Goal: Task Accomplishment & Management: Manage account settings

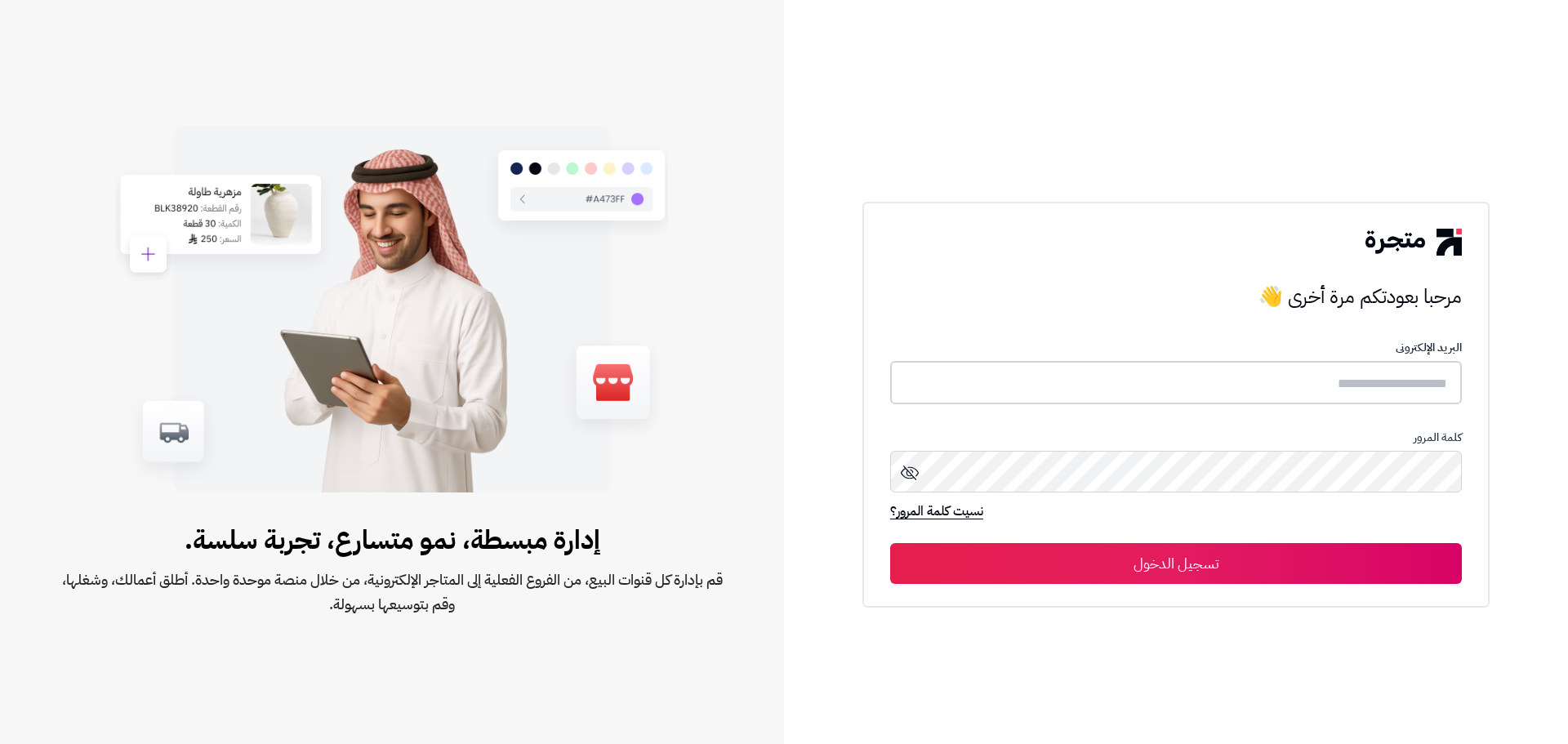
type input "**********"
click at [1230, 559] on button "تسجيل الدخول" at bounding box center [1176, 563] width 572 height 41
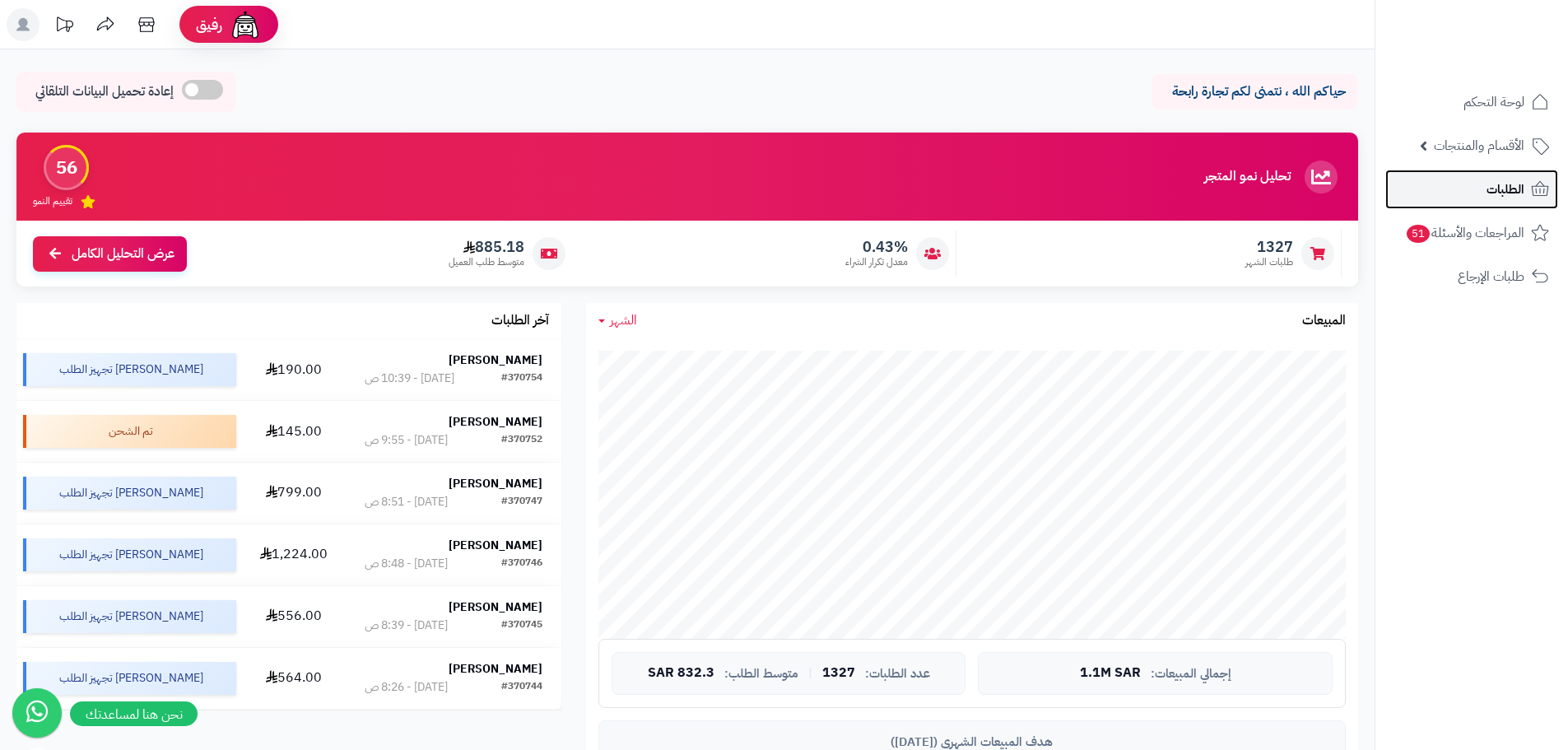
click at [1509, 186] on span "الطلبات" at bounding box center [1506, 189] width 38 height 23
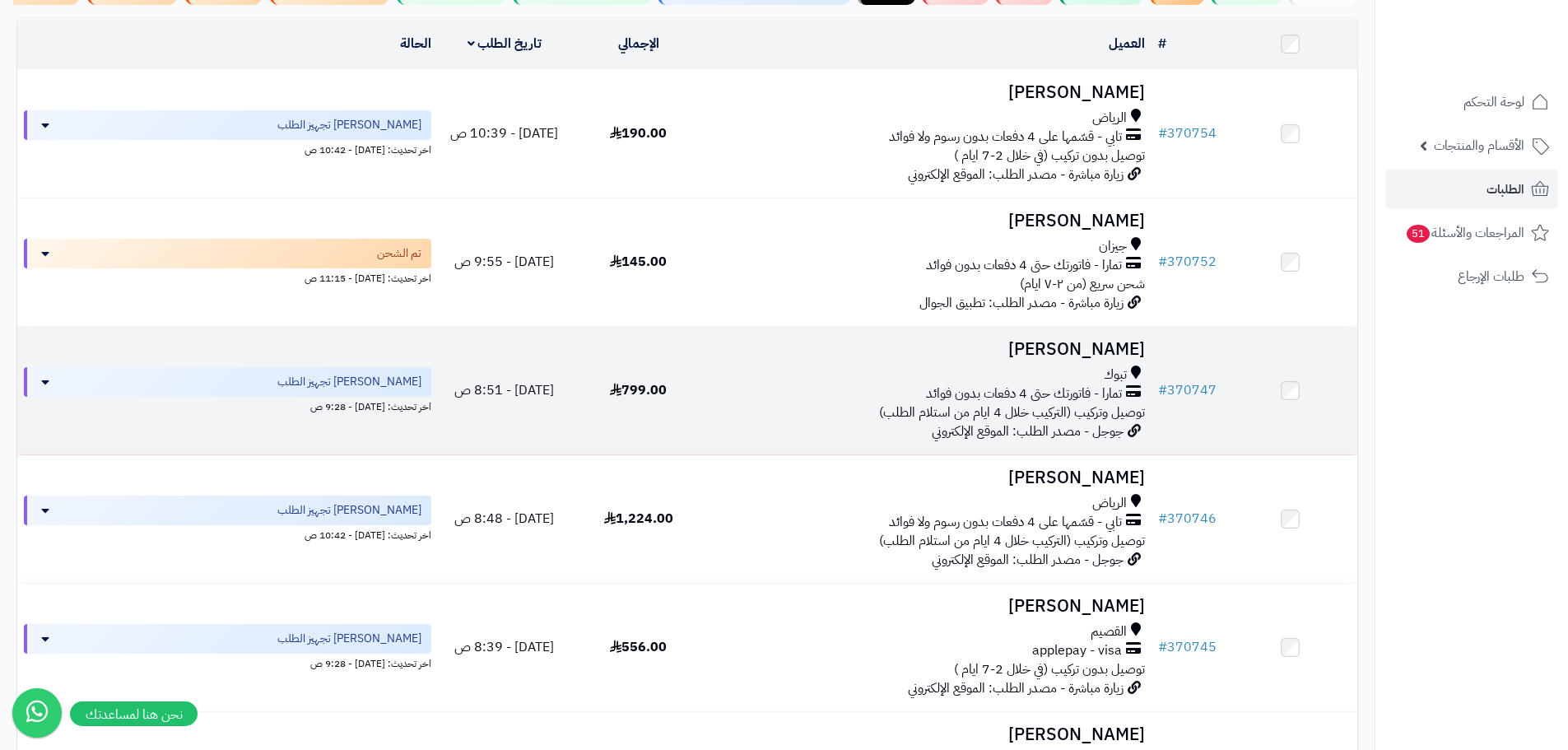
scroll to position [247, 0]
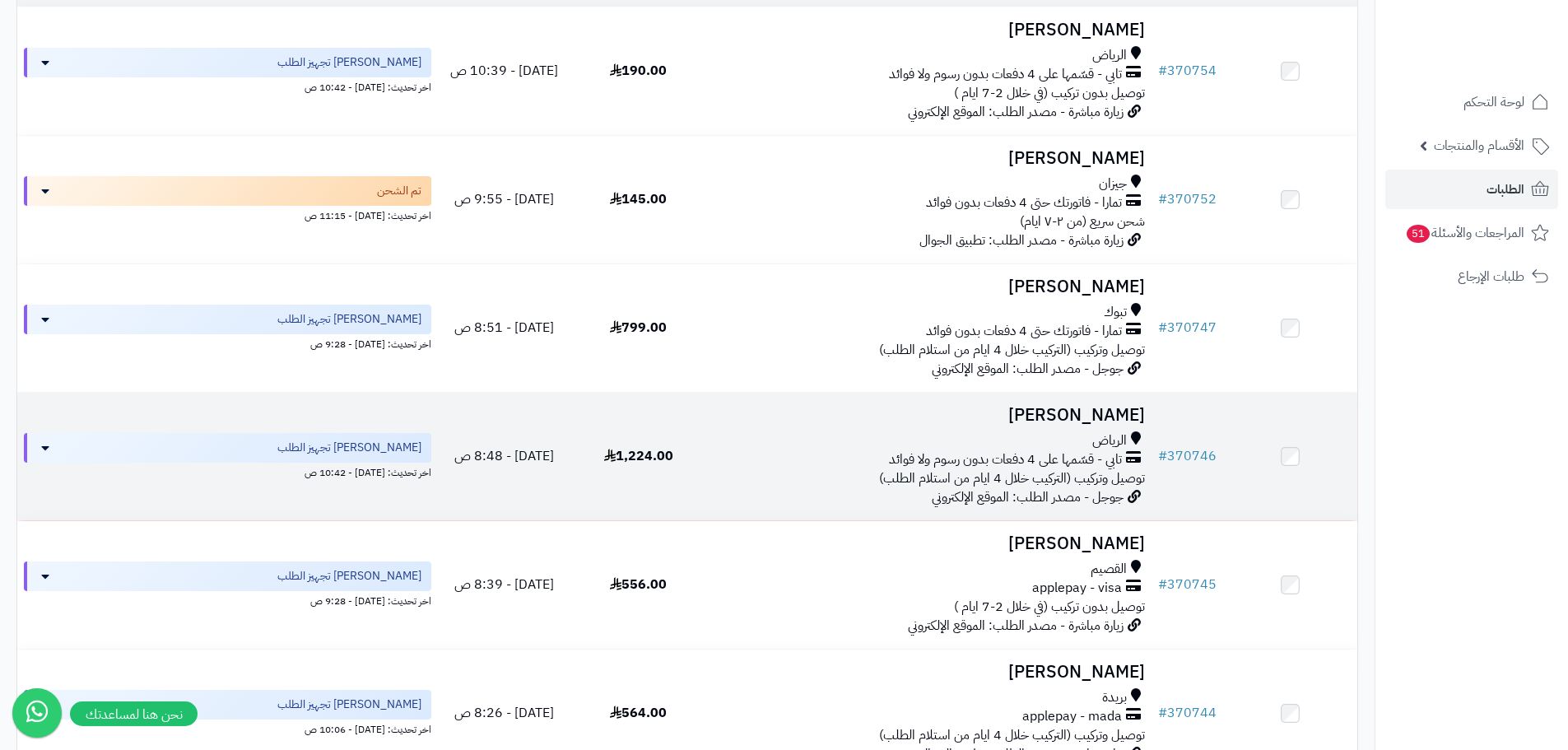
click at [718, 488] on div "الرياض تابي - قسّمها على 4 دفعات بدون رسوم ولا فوائد توصيل وتركيب (التركيب خلال…" at bounding box center [928, 459] width 433 height 57
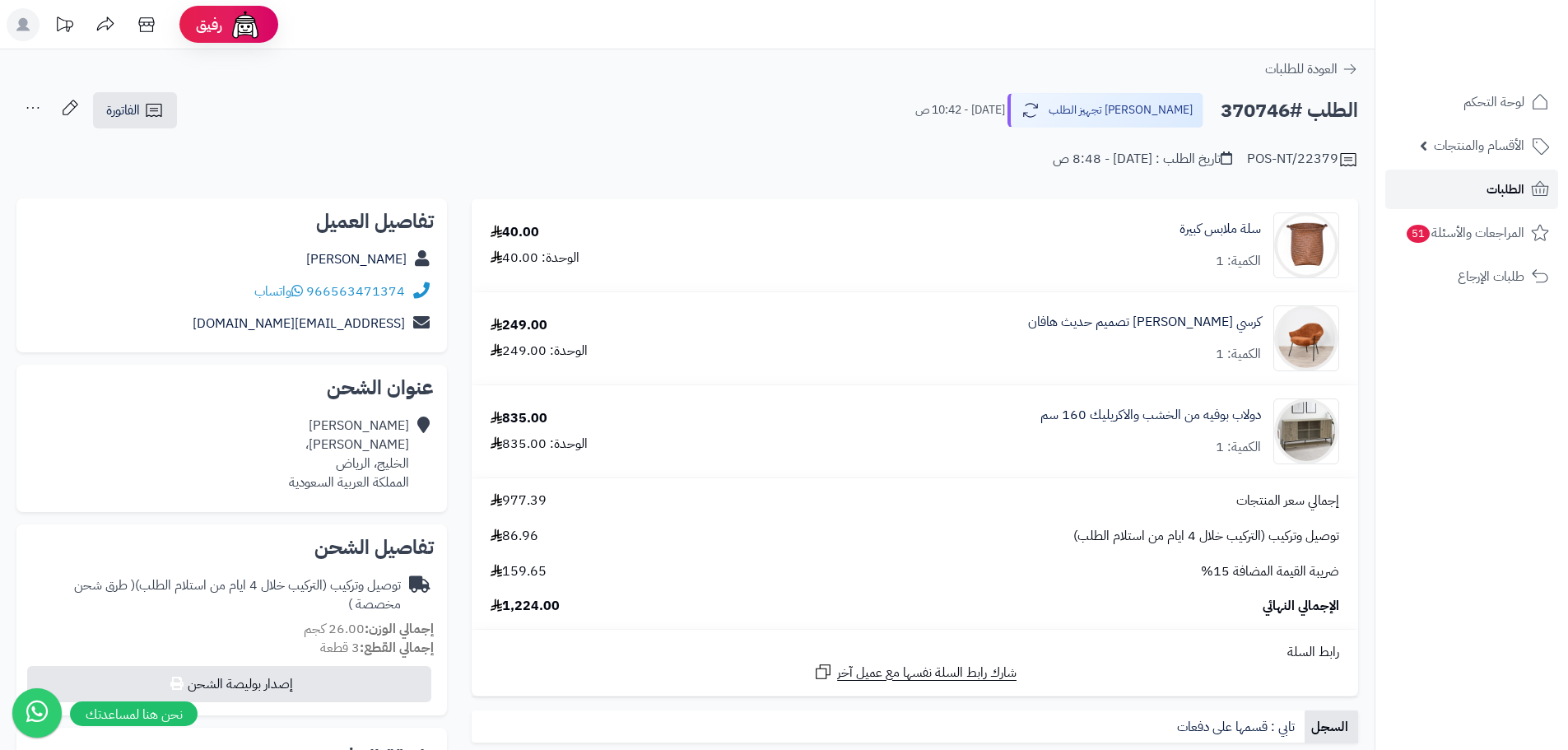
click at [1500, 181] on span "الطلبات" at bounding box center [1506, 189] width 38 height 23
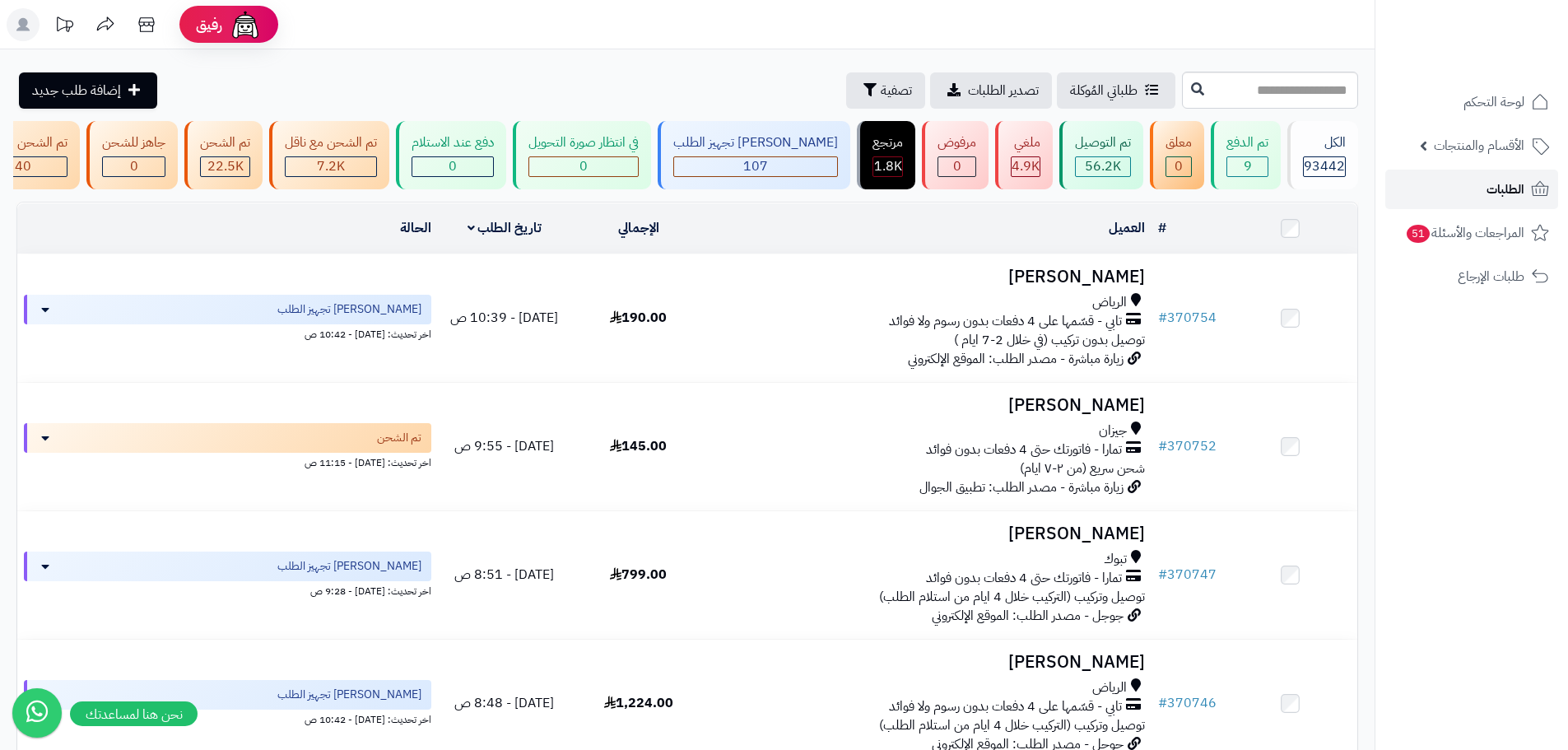
click at [1502, 188] on span "الطلبات" at bounding box center [1506, 189] width 38 height 23
click at [1495, 194] on span "الطلبات" at bounding box center [1506, 189] width 38 height 23
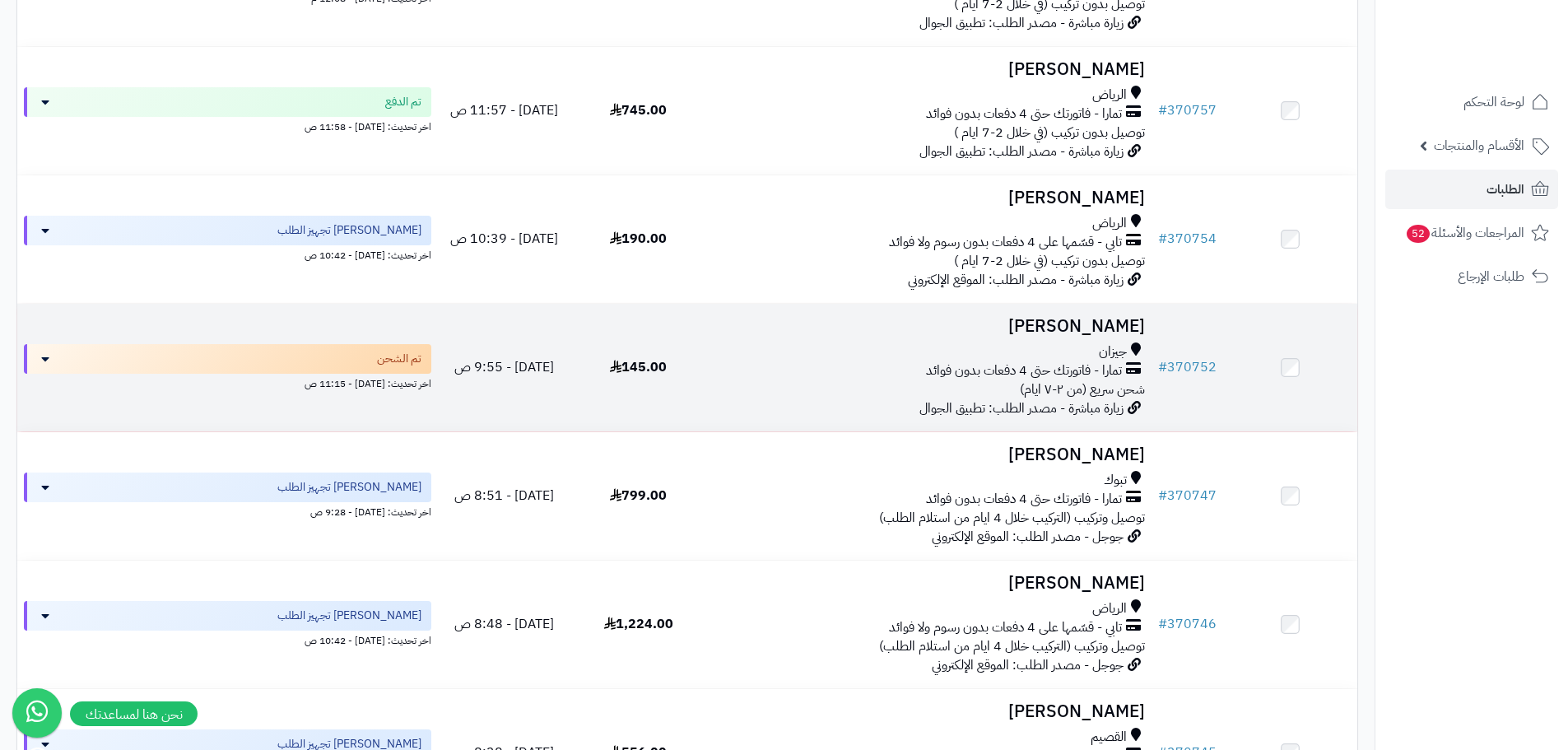
scroll to position [494, 0]
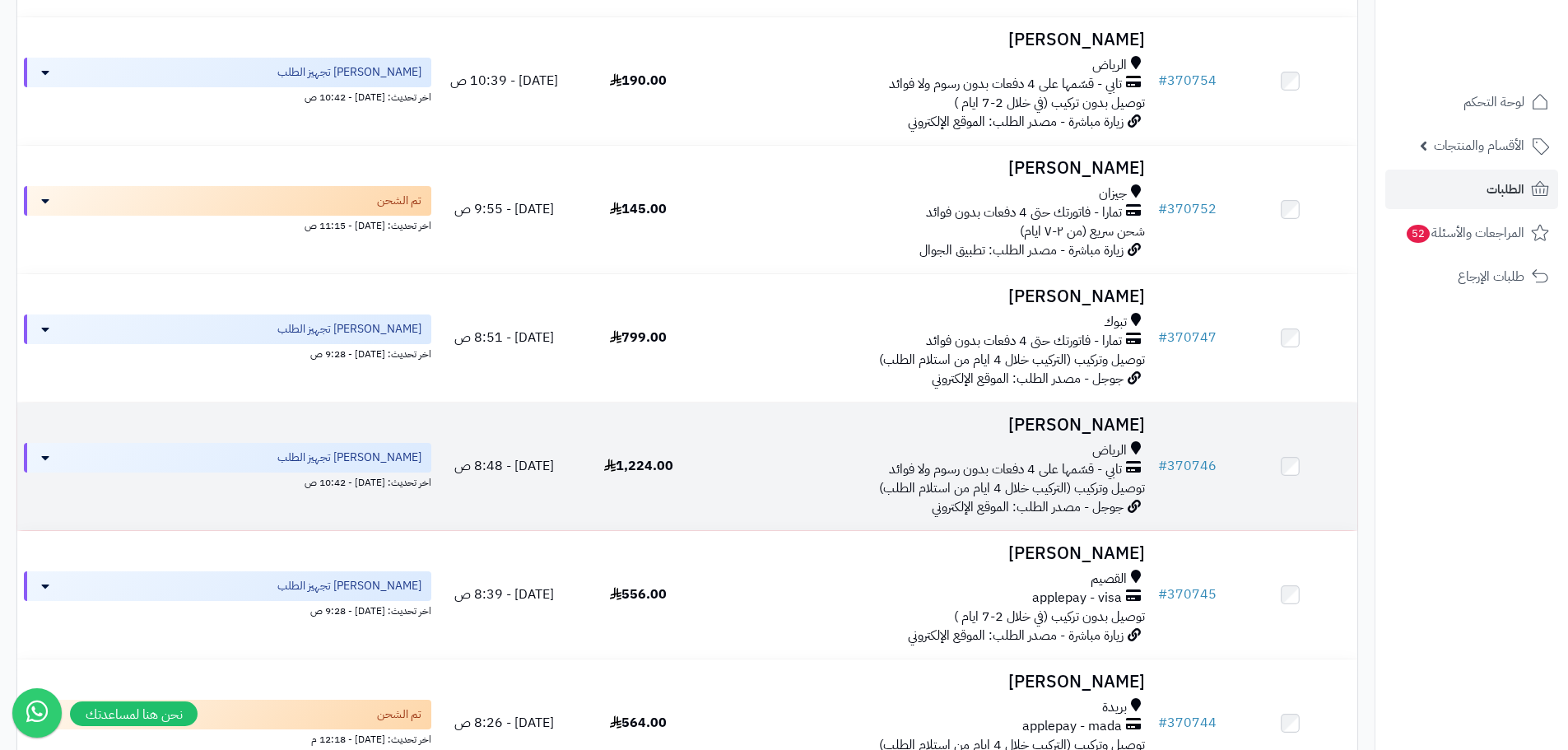
click at [758, 498] on div "الرياض تابي - قسّمها على 4 دفعات بدون رسوم ولا فوائد توصيل وتركيب (التركيب خلال…" at bounding box center [928, 469] width 433 height 57
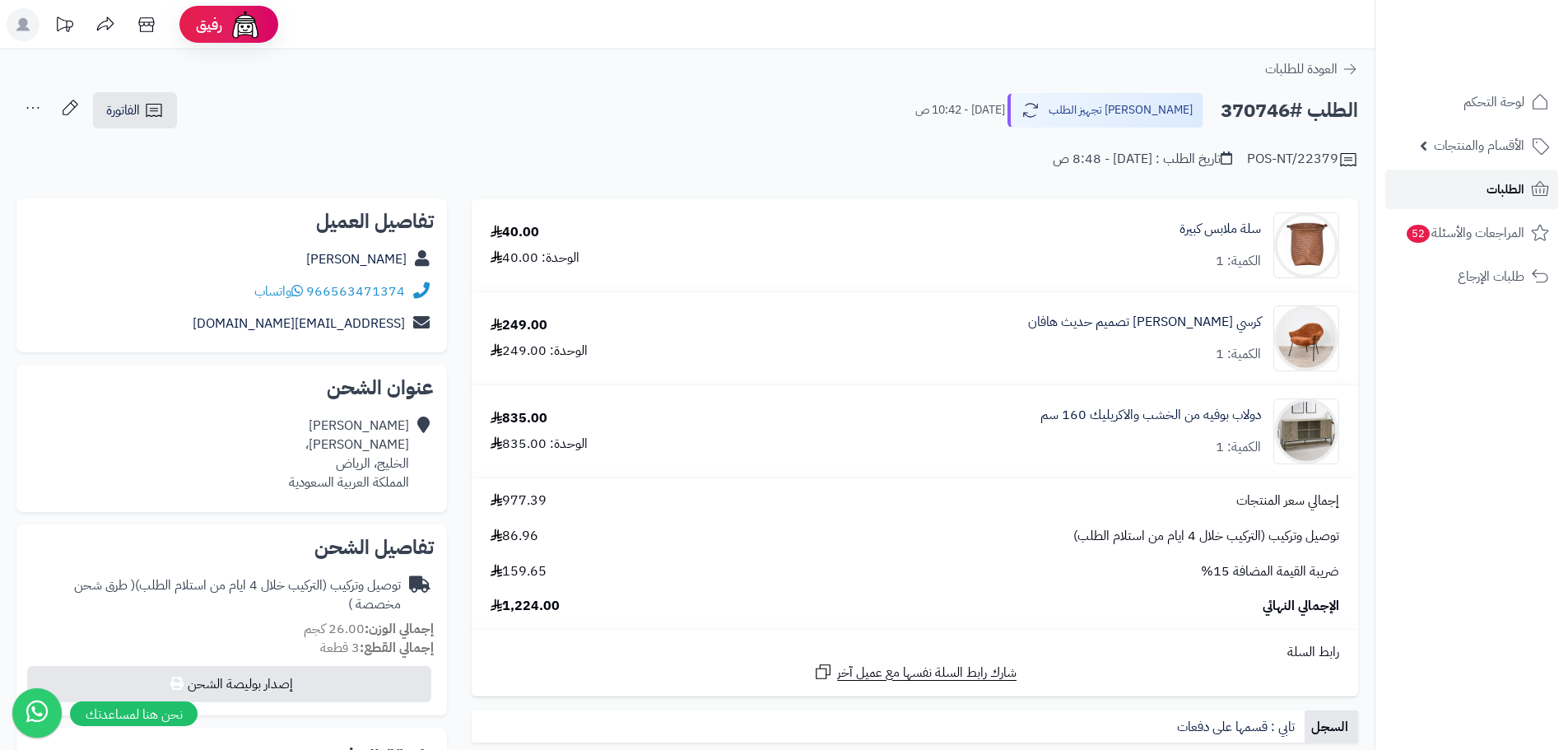
click at [1487, 187] on span "الطلبات" at bounding box center [1506, 189] width 38 height 23
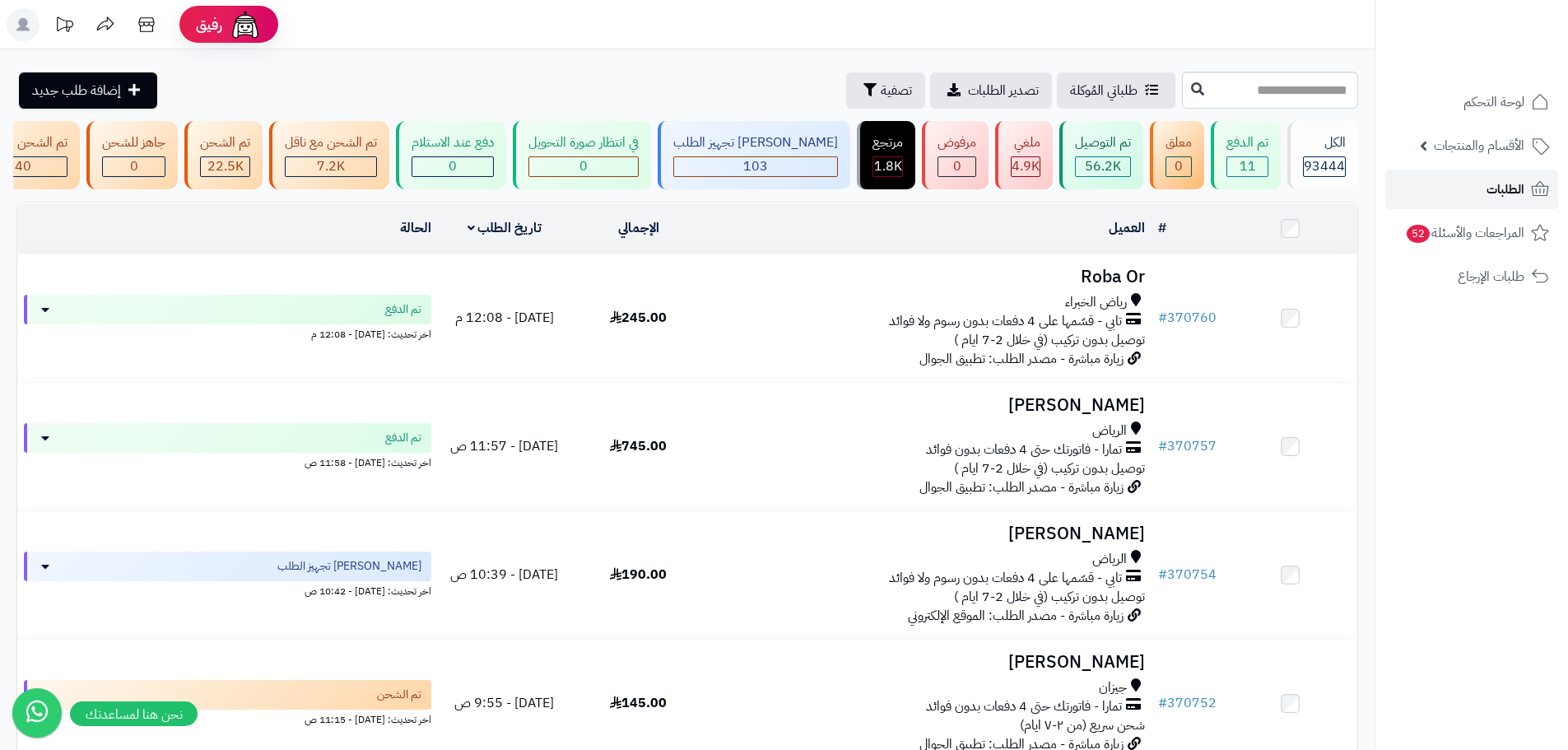
click at [1511, 186] on span "الطلبات" at bounding box center [1506, 189] width 38 height 23
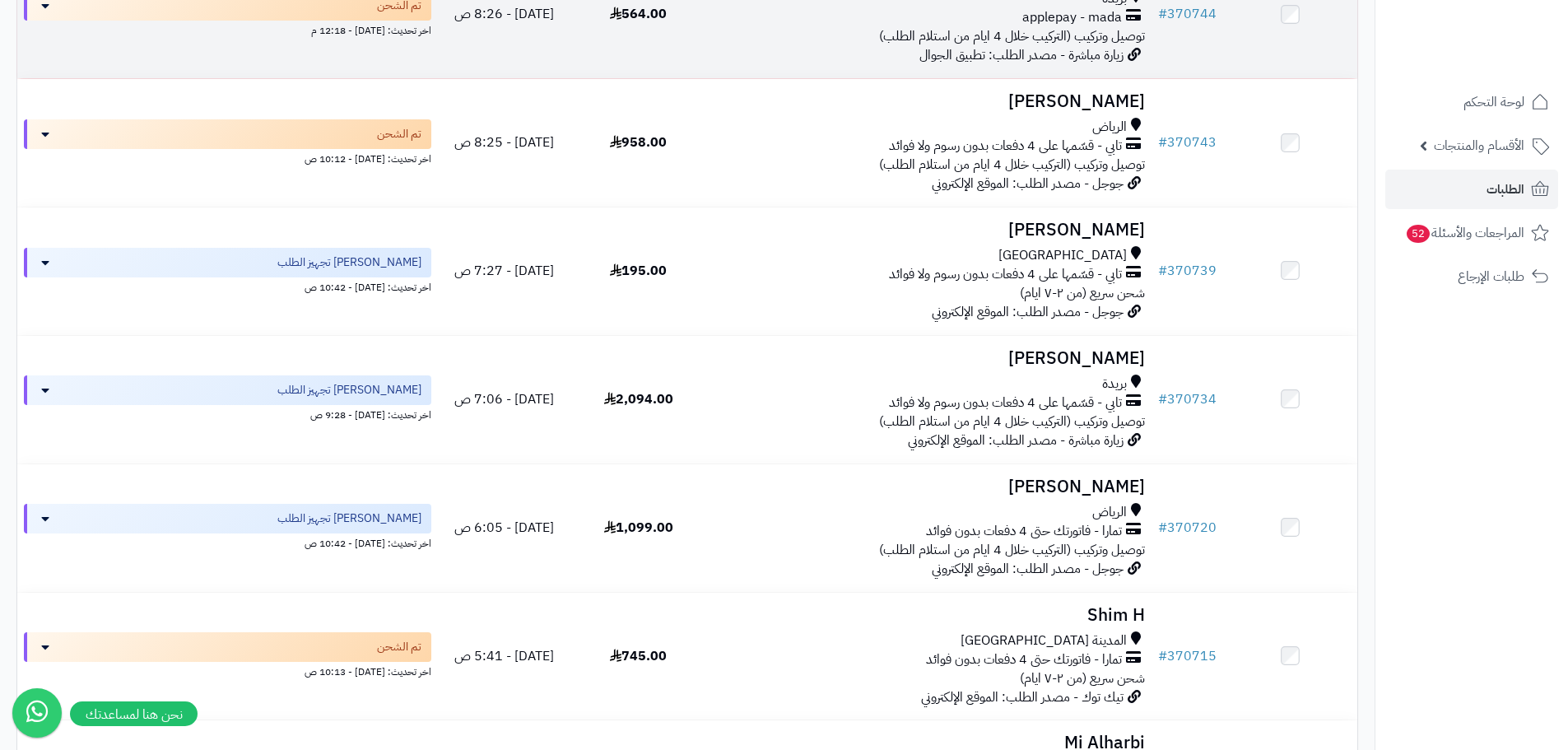
scroll to position [1235, 0]
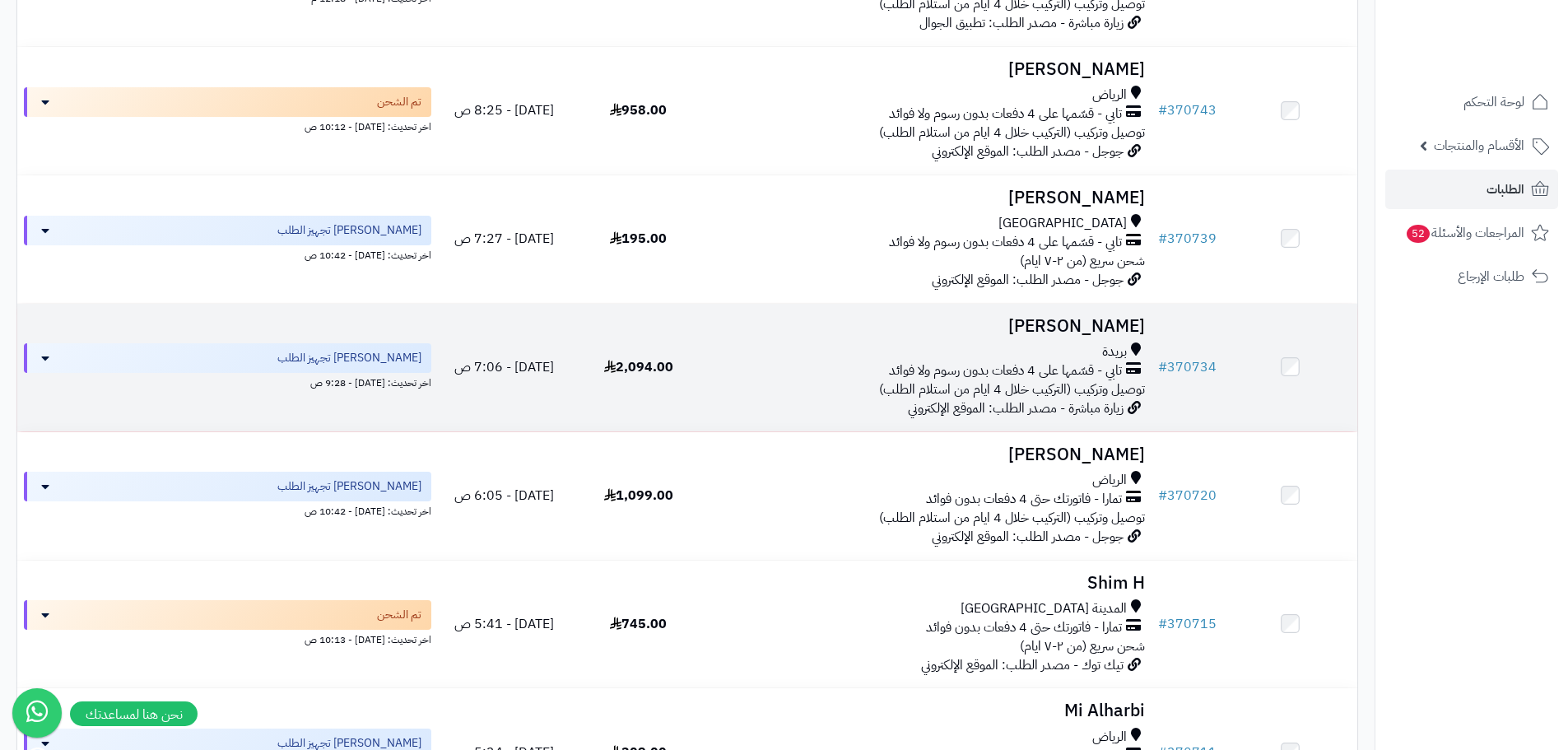
click at [842, 399] on div "بريدة تابي - قسّمها على 4 دفعات بدون رسوم ولا فوائد توصيل وتركيب (التركيب خلال …" at bounding box center [928, 370] width 433 height 57
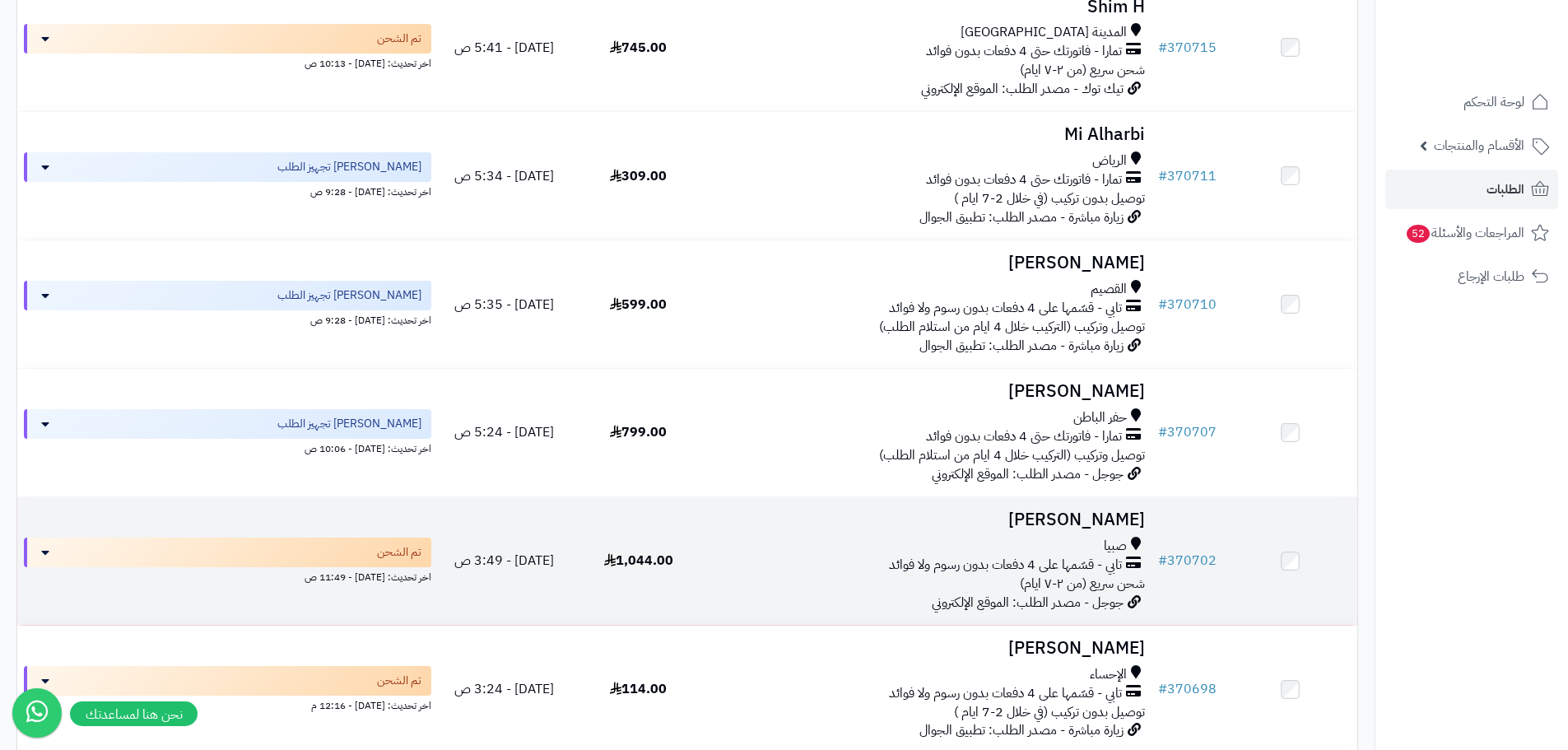
scroll to position [2058, 0]
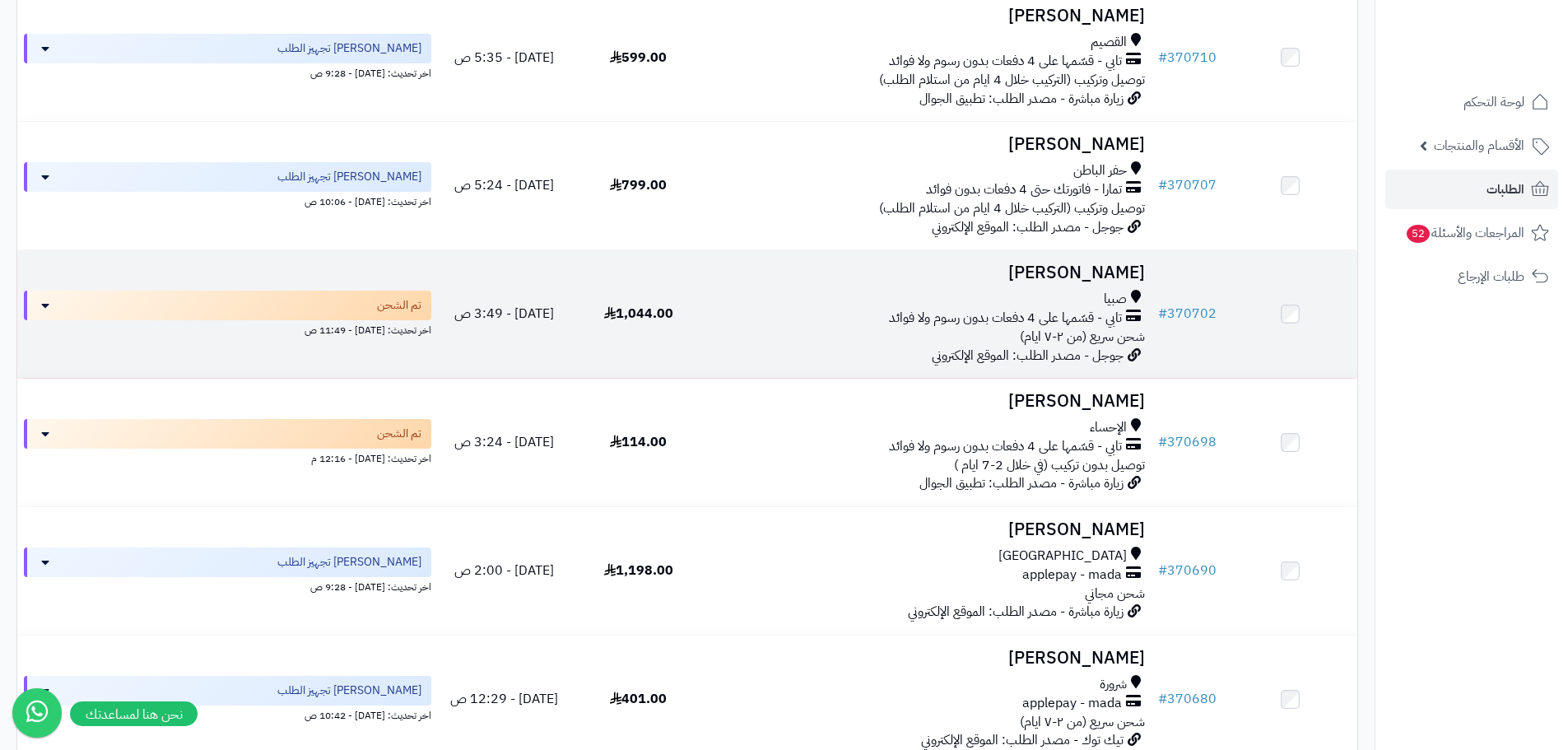
click at [738, 305] on div "صبيا" at bounding box center [928, 299] width 433 height 19
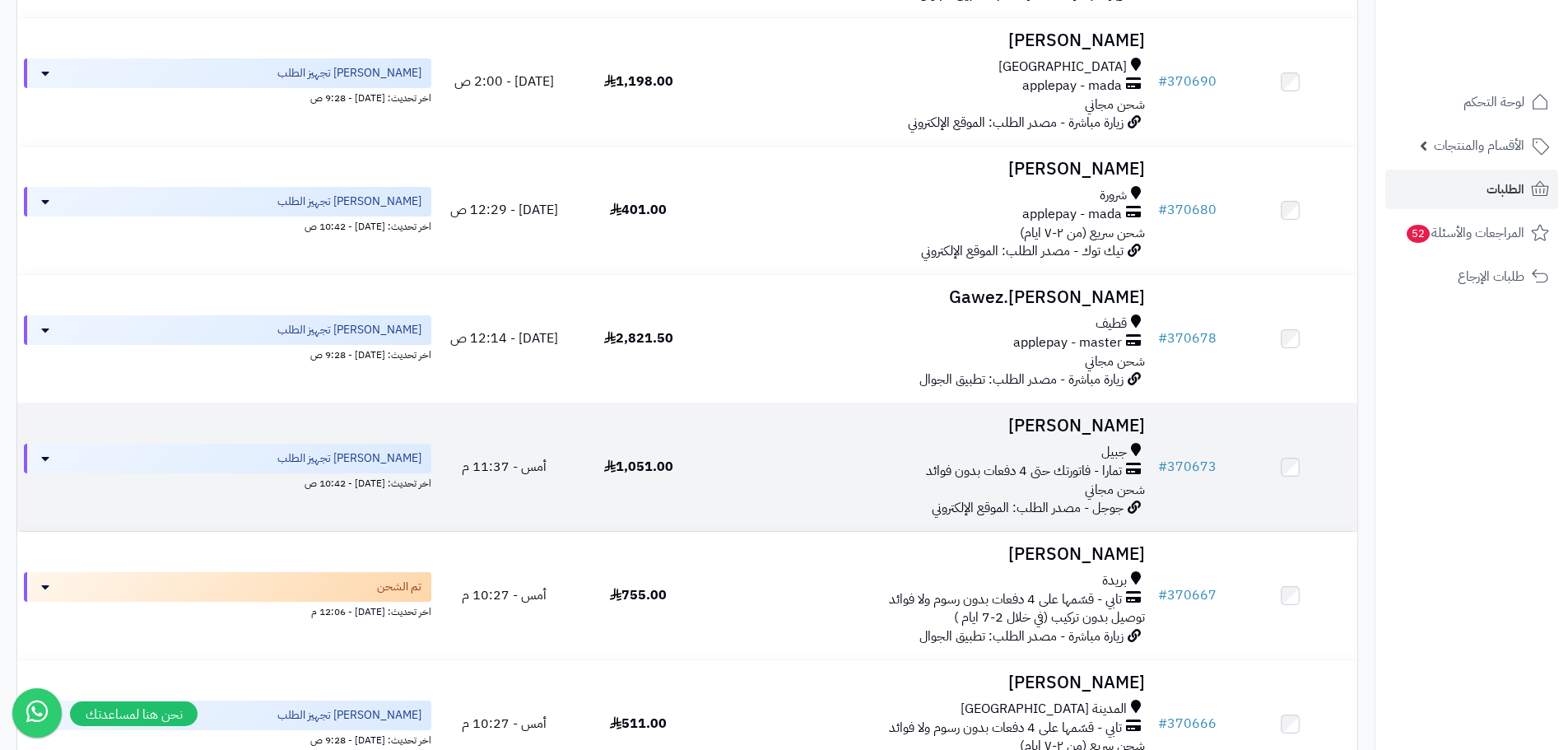
scroll to position [2552, 0]
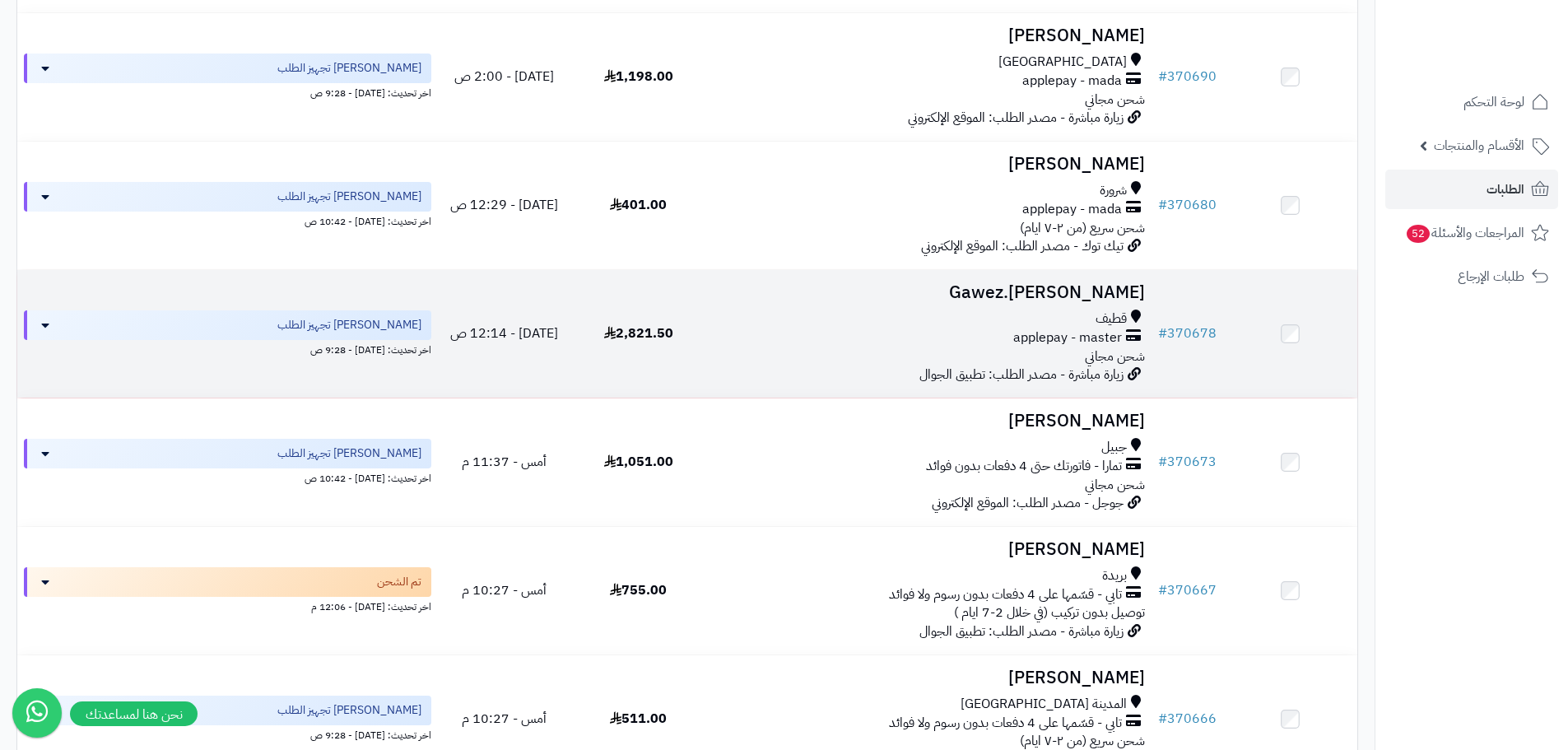
click at [783, 360] on div "قطيف applepay - master شحن مجاني" at bounding box center [928, 337] width 433 height 57
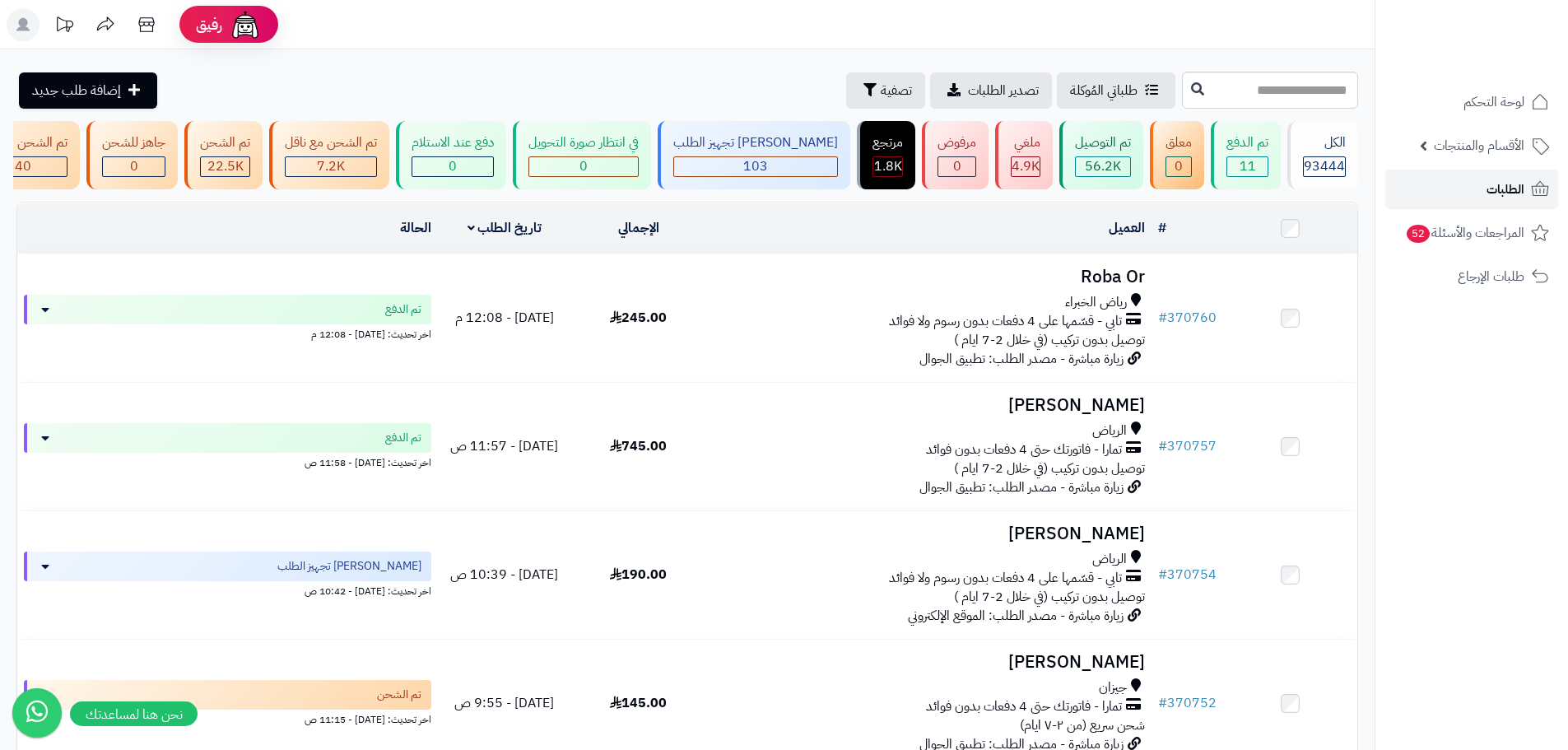
click at [1475, 188] on link "الطلبات" at bounding box center [1472, 189] width 173 height 40
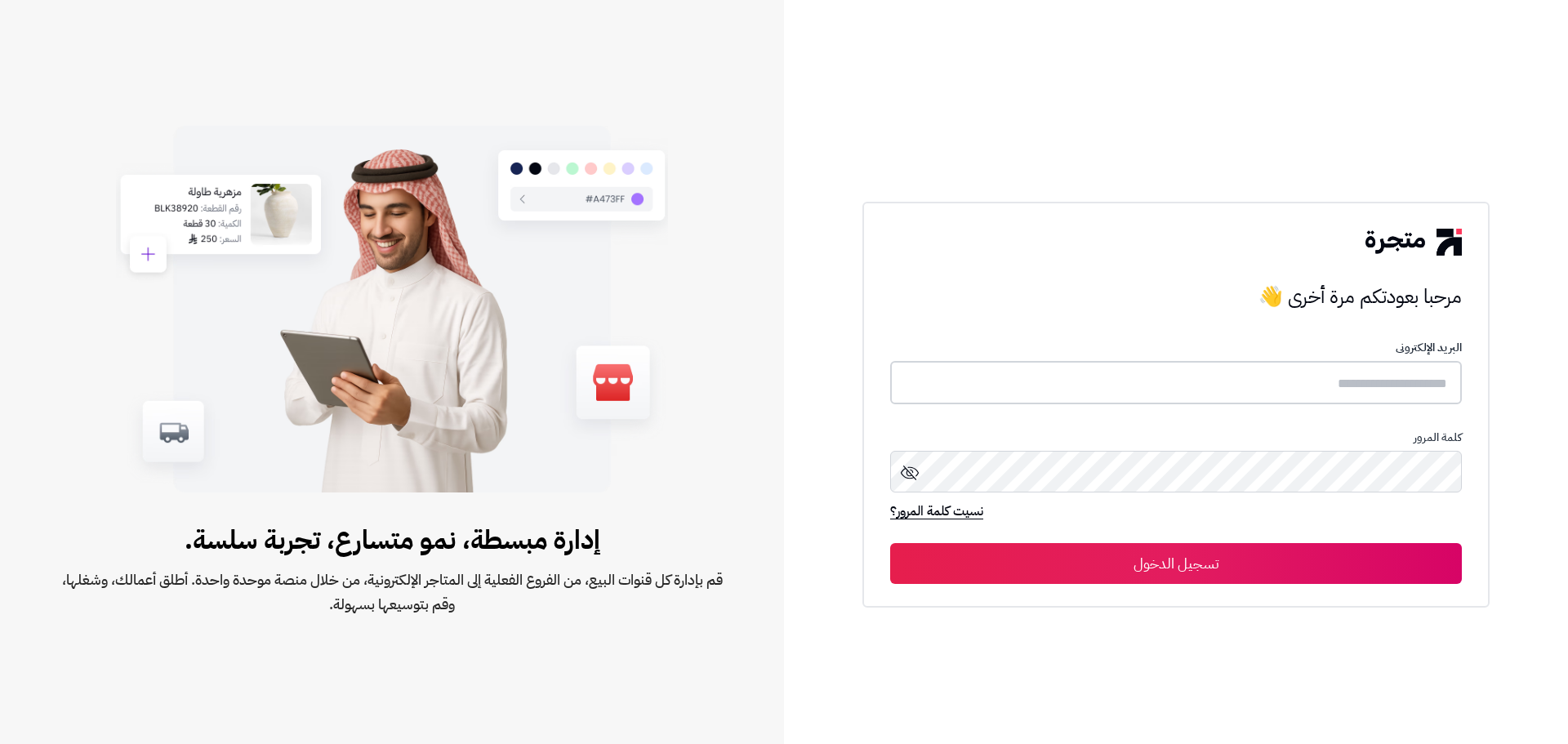
type input "**********"
click at [1222, 560] on button "تسجيل الدخول" at bounding box center [1176, 563] width 572 height 41
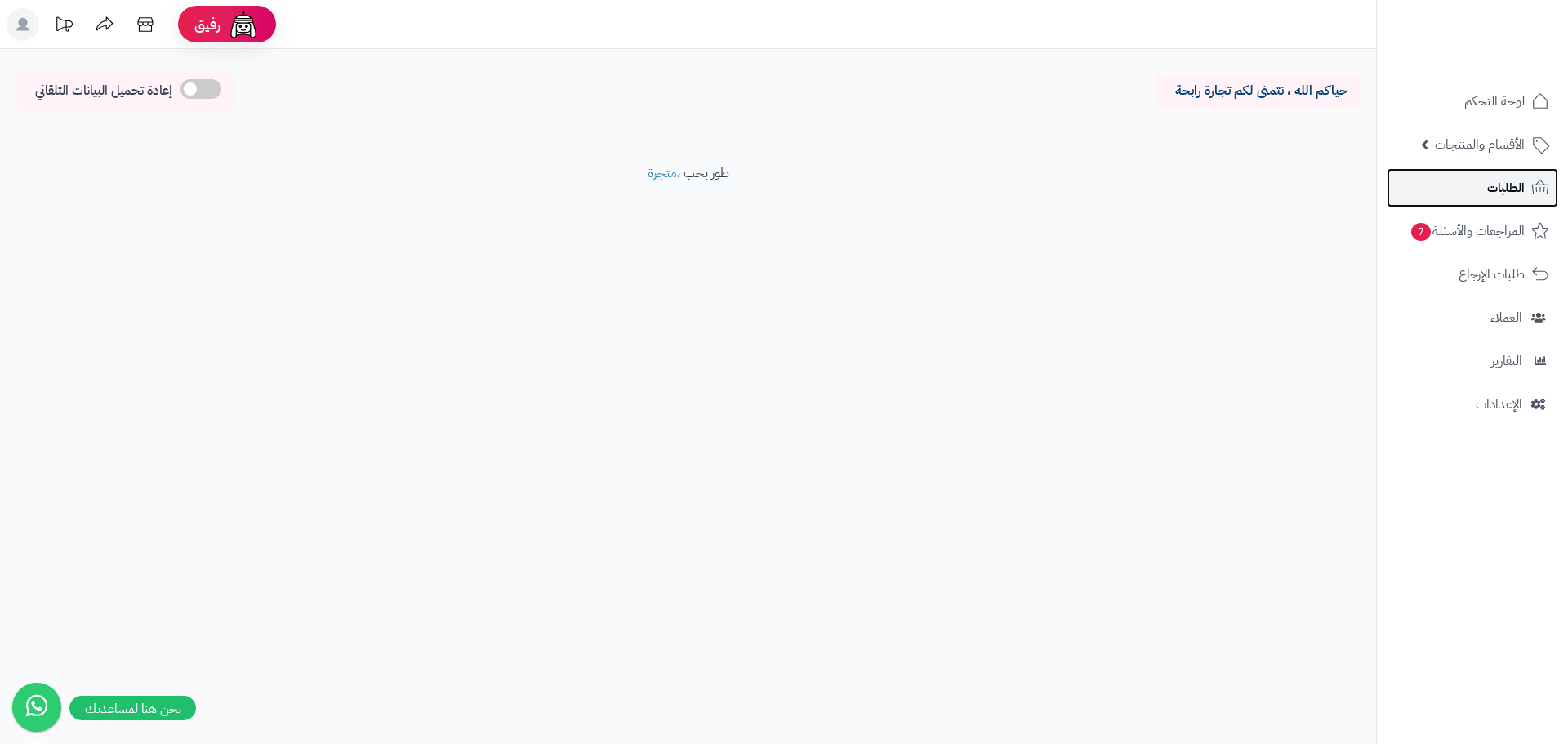
click at [1512, 185] on span "الطلبات" at bounding box center [1505, 188] width 38 height 23
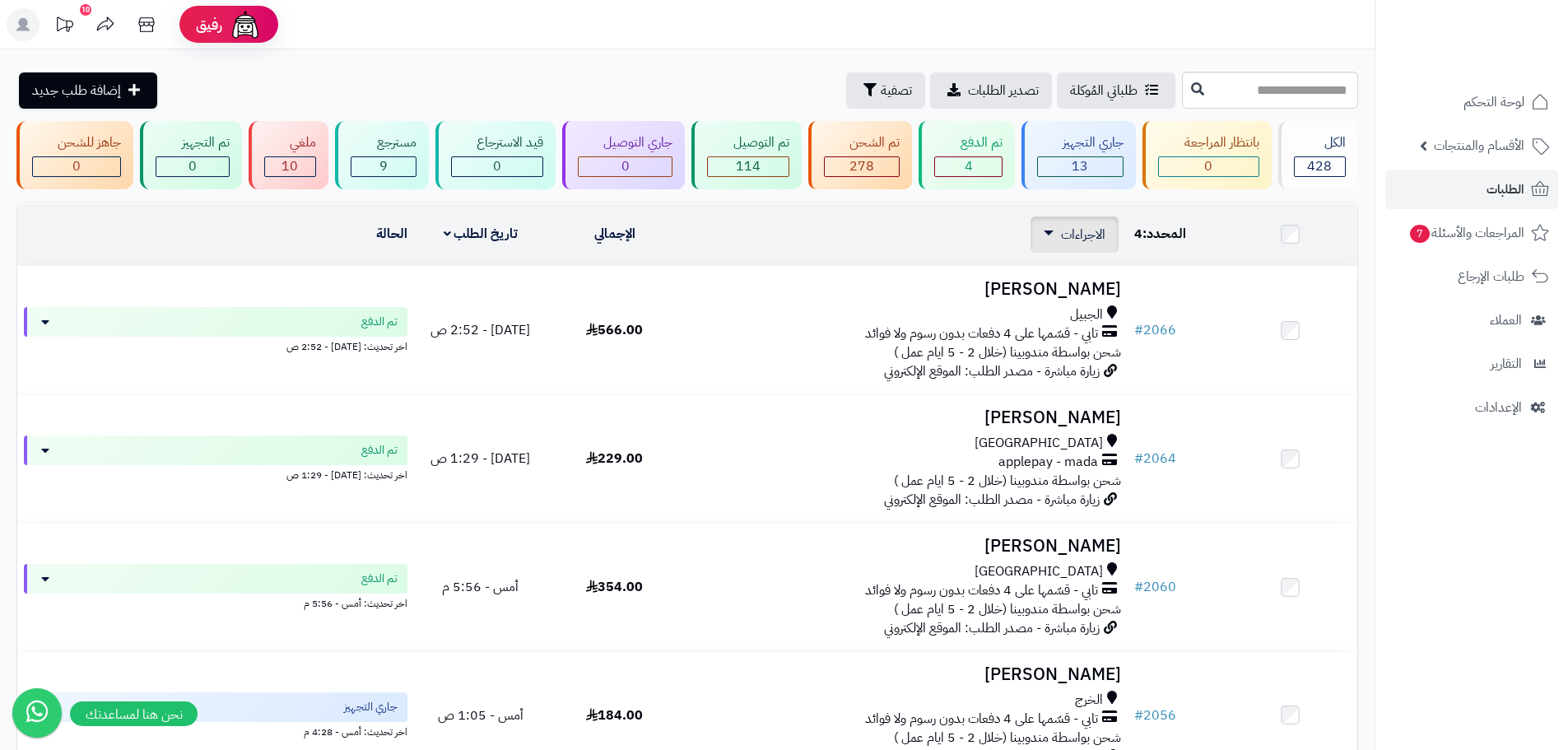
click at [1087, 233] on span "الاجراءات" at bounding box center [1083, 234] width 45 height 19
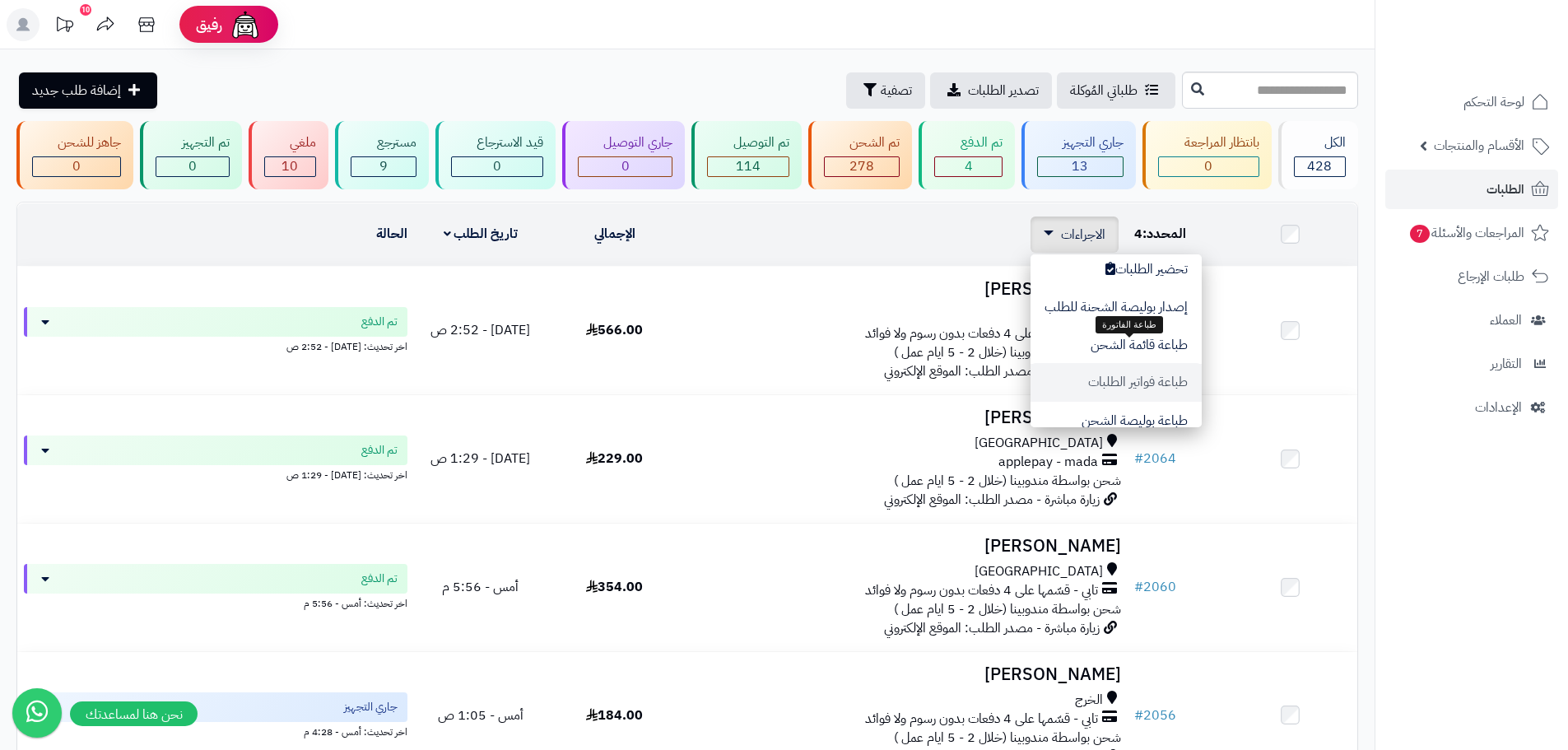
scroll to position [83, 0]
click at [1178, 343] on button "طباعة فواتير الطلبات" at bounding box center [1116, 345] width 171 height 38
